Goal: Check status: Check status

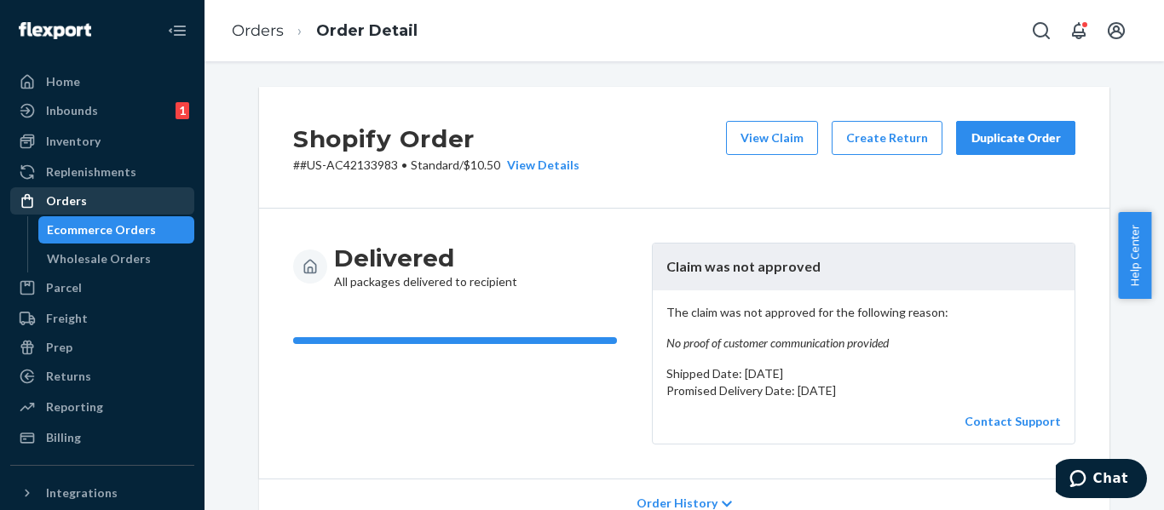
click at [105, 196] on div "Orders" at bounding box center [102, 201] width 181 height 24
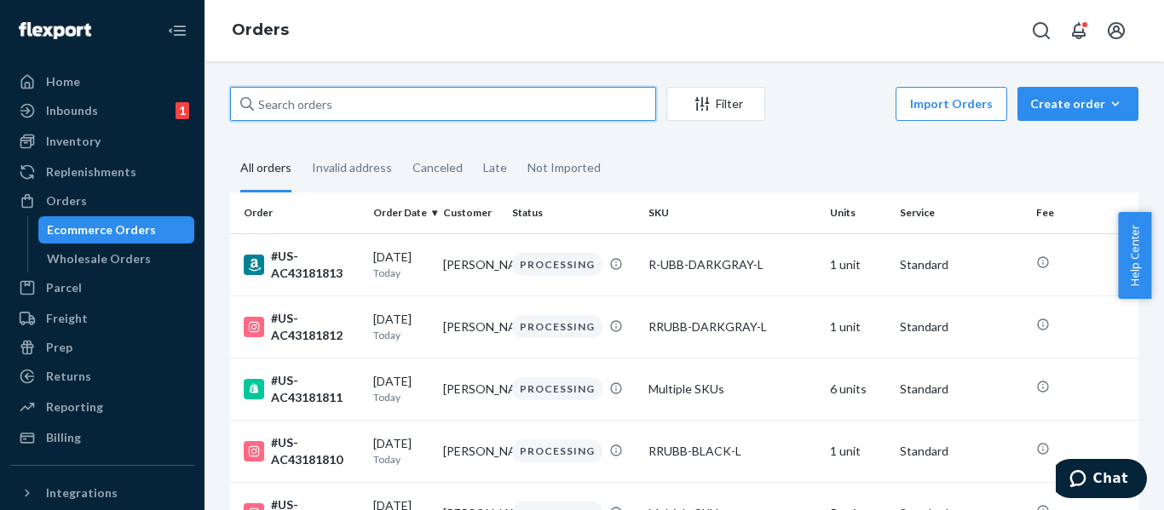
click at [267, 103] on input "text" at bounding box center [443, 104] width 426 height 34
paste input "#US-AC43173589"
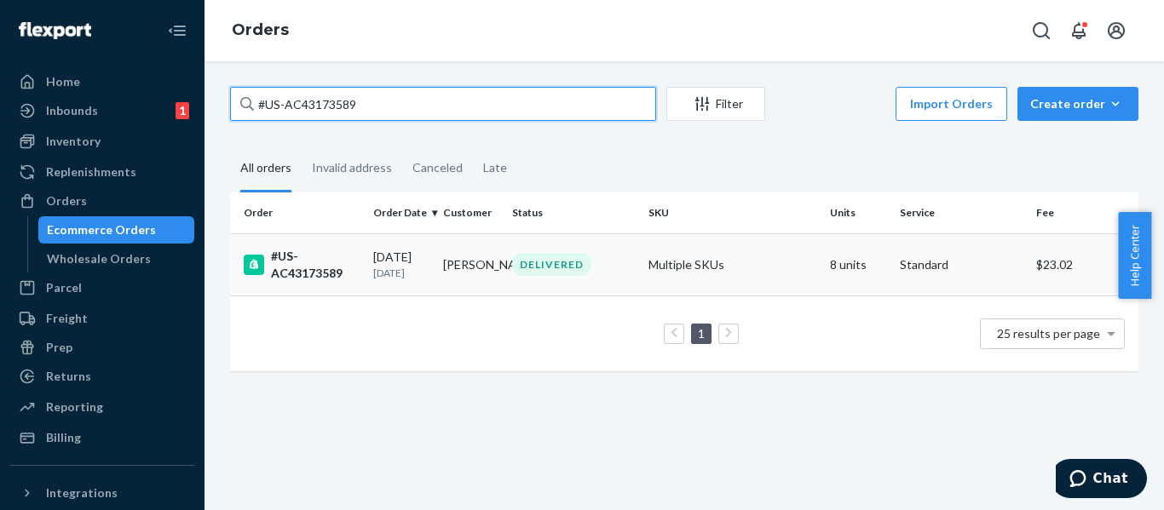
type input "#US-AC43173589"
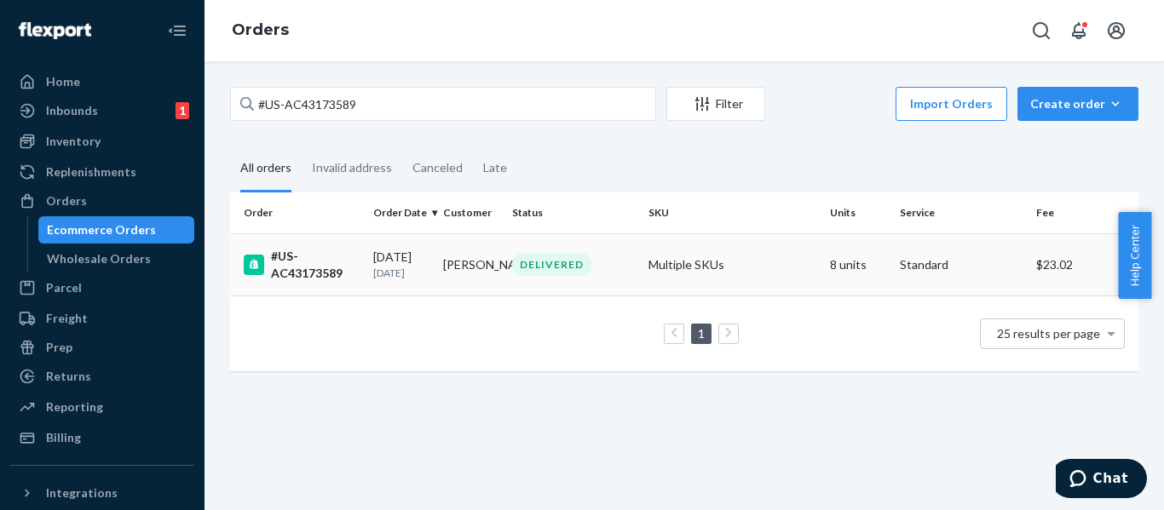
click at [296, 273] on div "#US-AC43173589" at bounding box center [302, 265] width 116 height 34
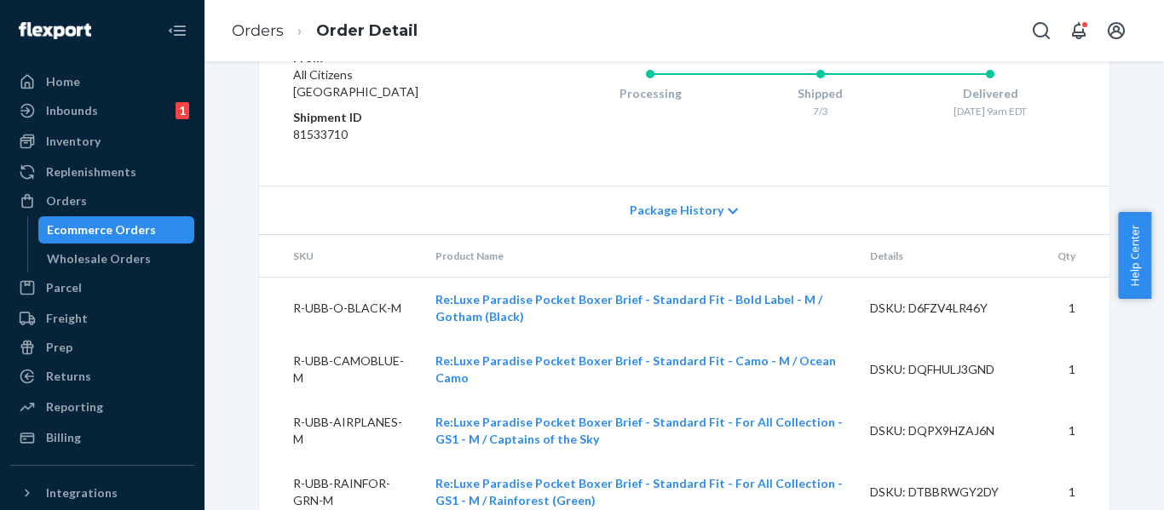
scroll to position [1259, 0]
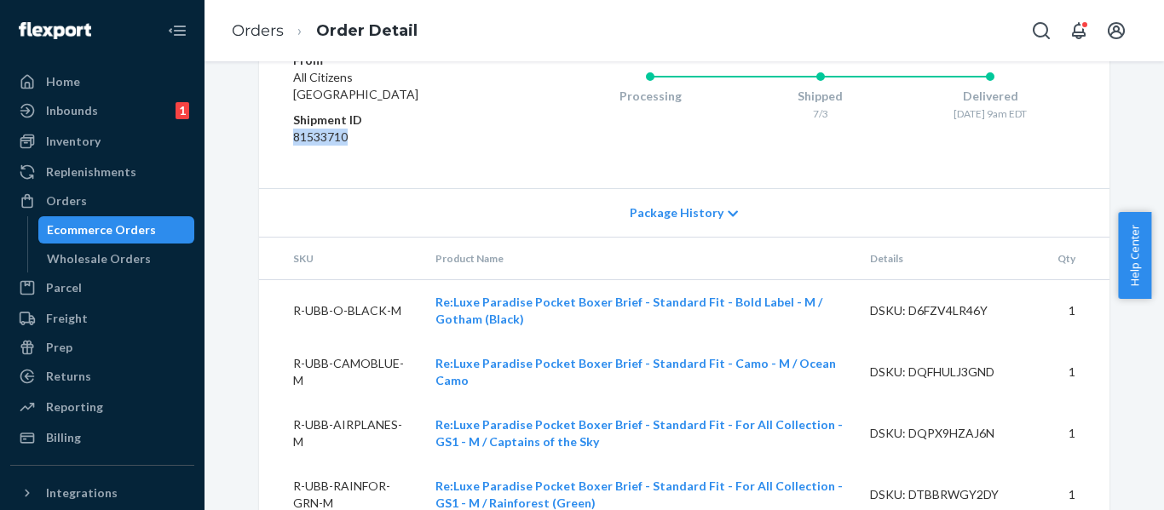
drag, startPoint x: 343, startPoint y: 175, endPoint x: 286, endPoint y: 182, distance: 57.6
click at [293, 154] on dl "From All Citizens [GEOGRAPHIC_DATA] Shipment ID 81533710" at bounding box center [395, 103] width 204 height 102
copy dd "81533710"
click at [574, 171] on div "Processing Shipped 7/3 Delivered [DATE] 9am EDT" at bounding box center [786, 111] width 579 height 119
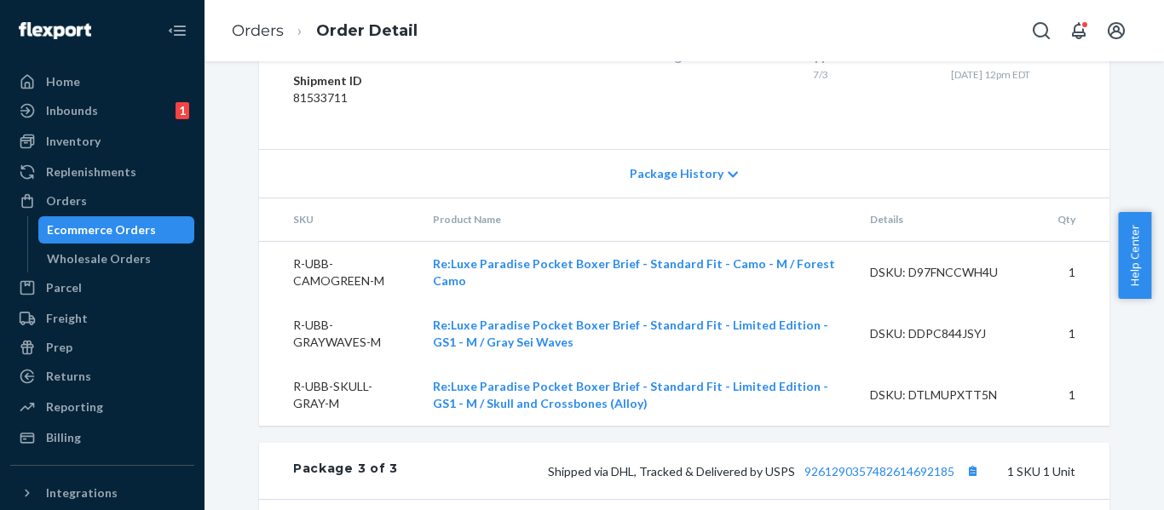
scroll to position [1875, 0]
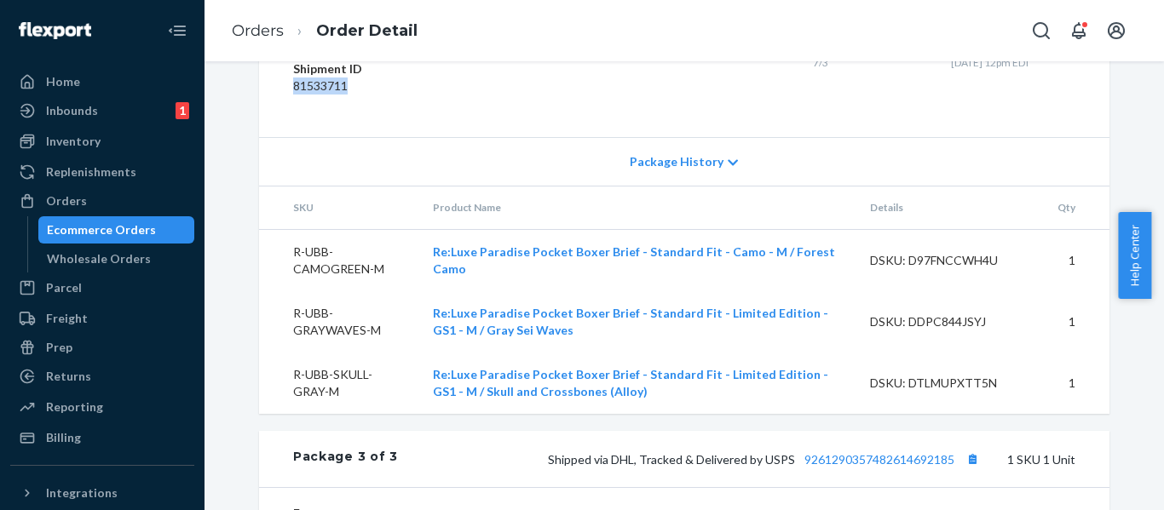
drag, startPoint x: 343, startPoint y: 118, endPoint x: 289, endPoint y: 124, distance: 54.0
click at [293, 95] on dd "81533711" at bounding box center [395, 86] width 204 height 17
copy dd "81533711"
click at [813, 137] on div "From All Citizens [GEOGRAPHIC_DATA] Shipment ID 81533711 Processing Shipped 7/3…" at bounding box center [684, 60] width 850 height 154
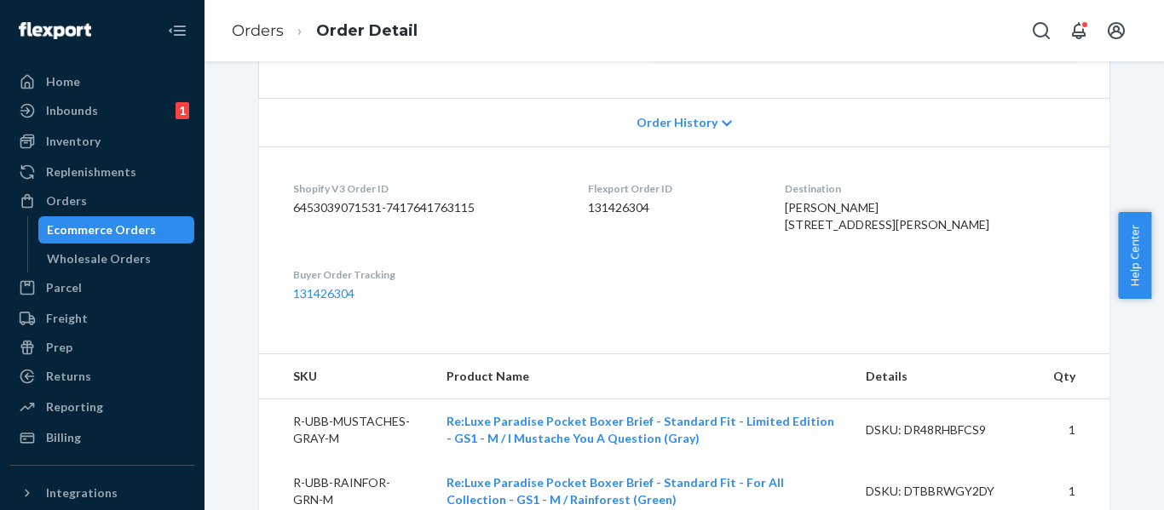
scroll to position [335, 0]
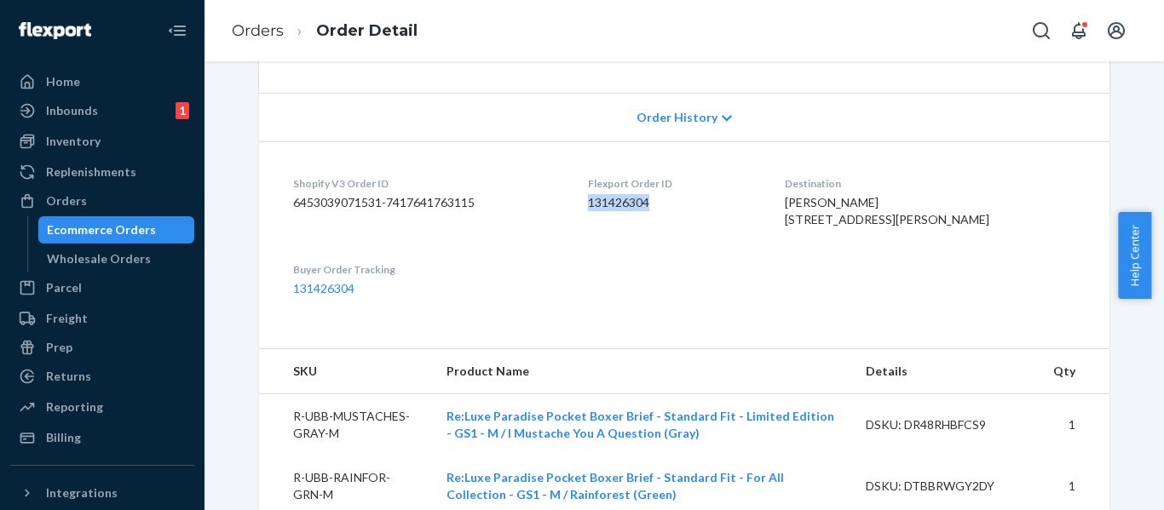
drag, startPoint x: 602, startPoint y: 203, endPoint x: 679, endPoint y: 199, distance: 76.8
click at [679, 199] on dl "Shopify V3 Order ID 6453039071531-7417641763115 Flexport Order ID 131426304 Des…" at bounding box center [684, 236] width 850 height 190
copy dd "131426304"
